Goal: Task Accomplishment & Management: Manage account settings

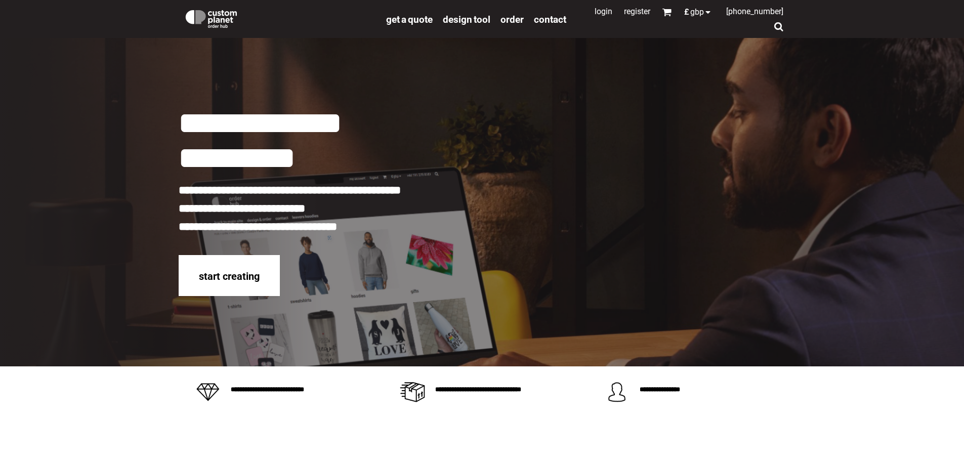
click at [596, 12] on link "Login" at bounding box center [604, 12] width 18 height 10
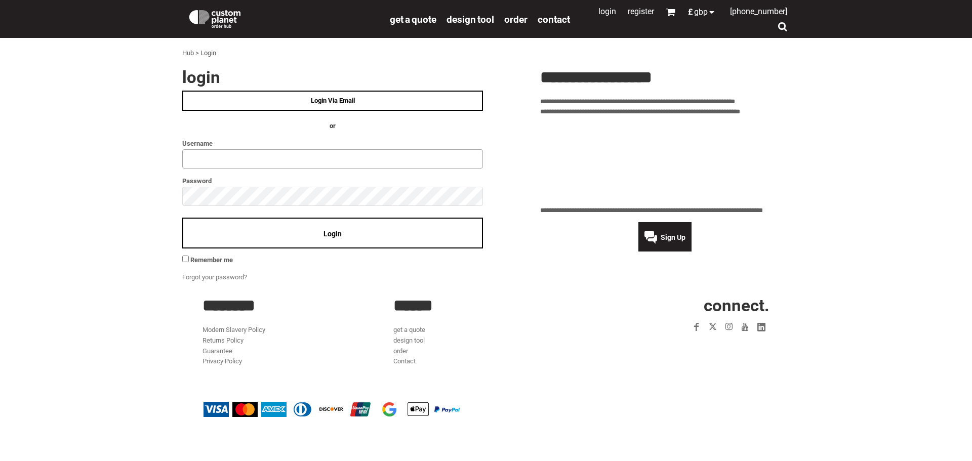
click at [203, 158] on input "text" at bounding box center [332, 158] width 301 height 19
type input "**********"
click at [337, 233] on span "Login" at bounding box center [333, 234] width 18 height 8
